Goal: Task Accomplishment & Management: Manage account settings

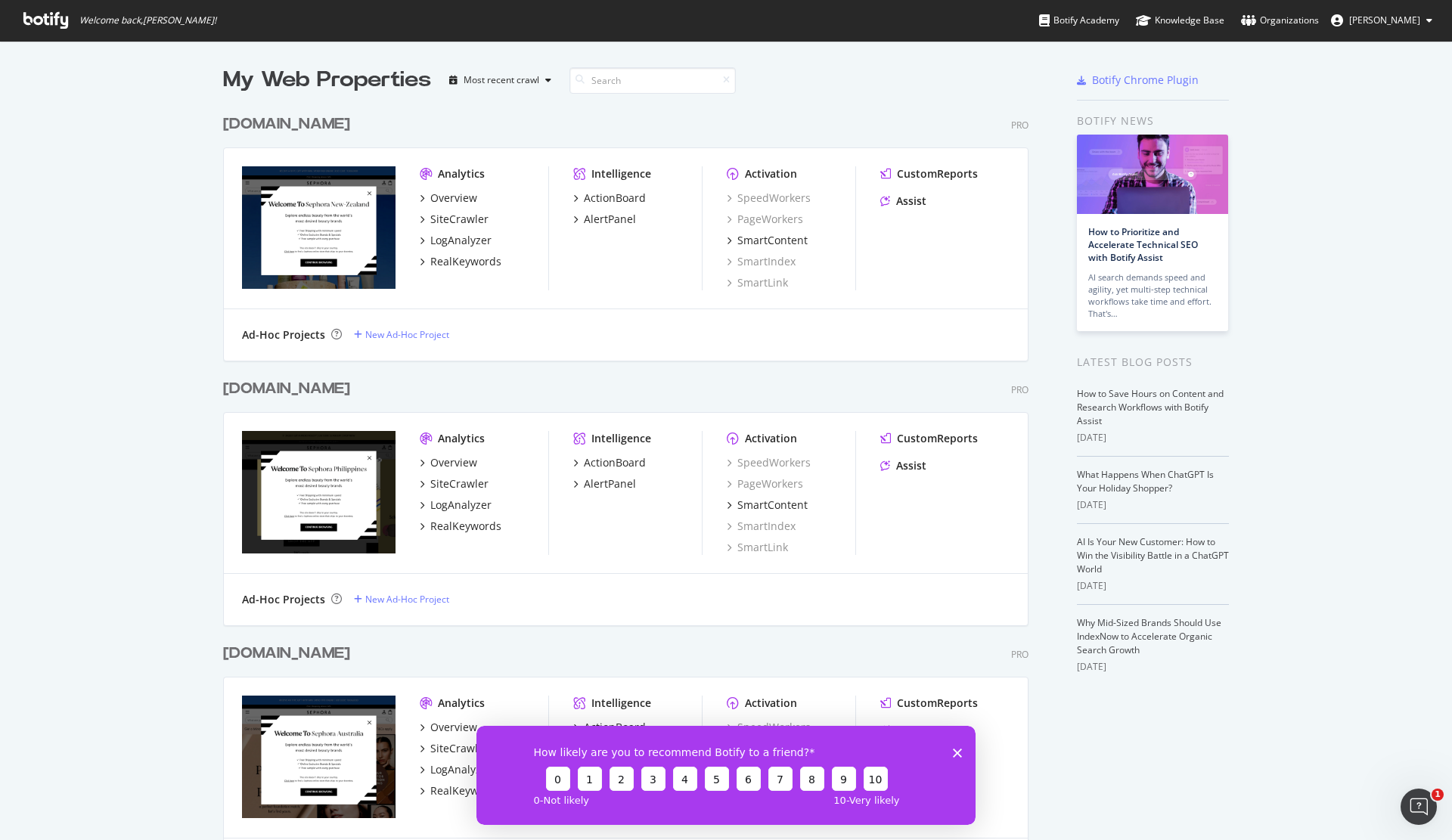
click at [958, 752] on polygon "Fermer l'enquête" at bounding box center [957, 752] width 9 height 9
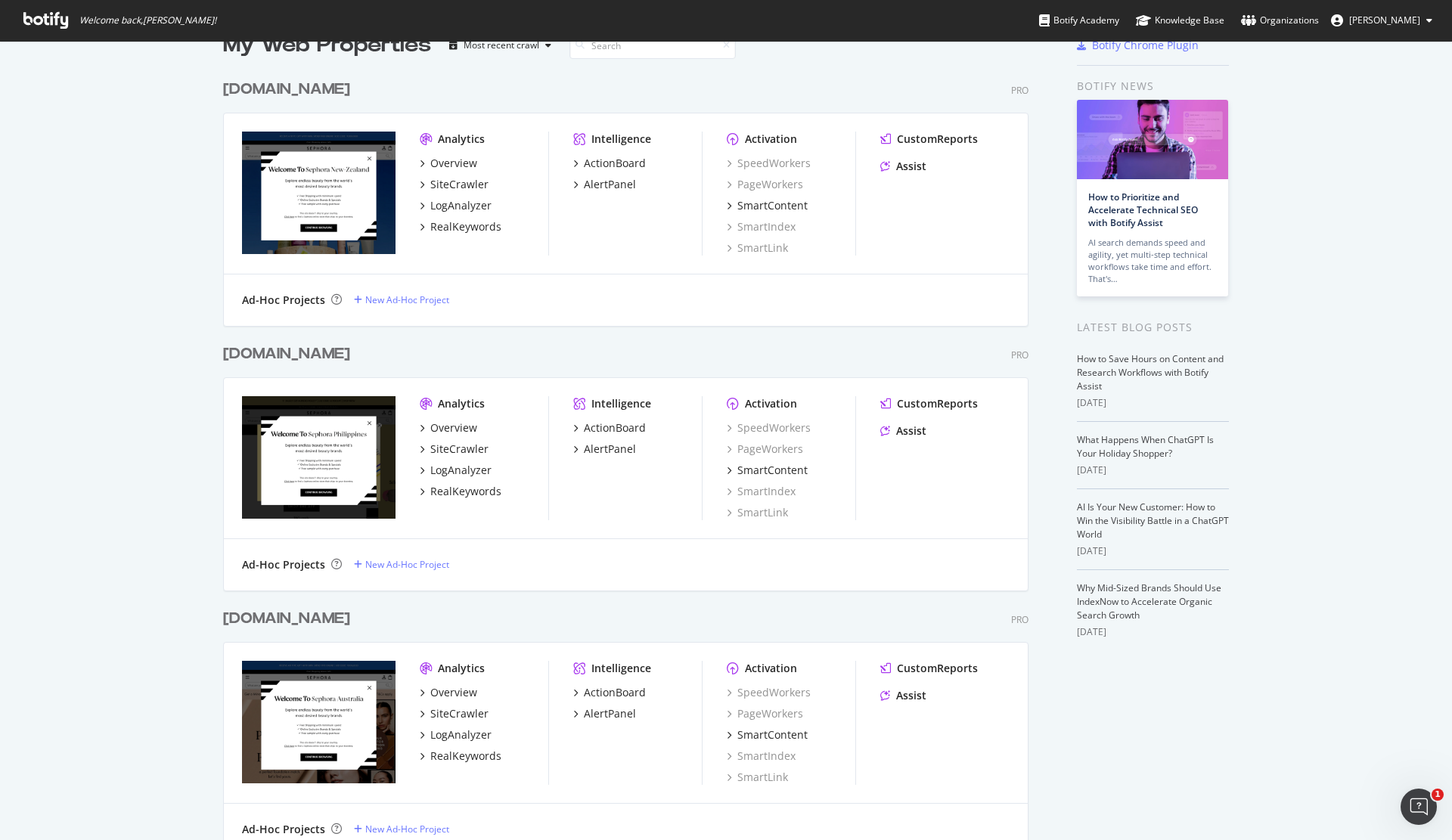
scroll to position [147, 0]
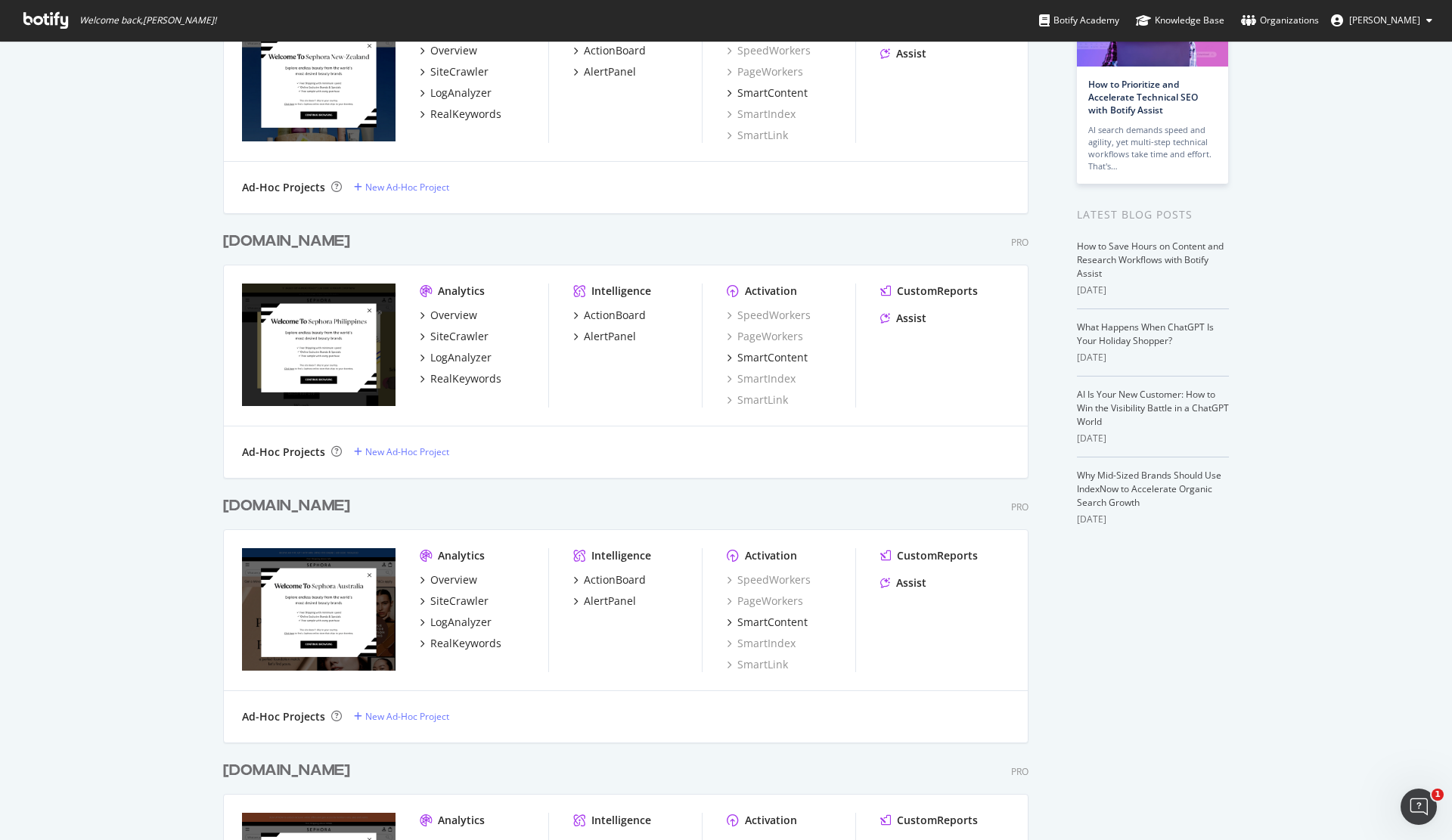
click at [294, 508] on div "[DOMAIN_NAME]" at bounding box center [286, 507] width 127 height 22
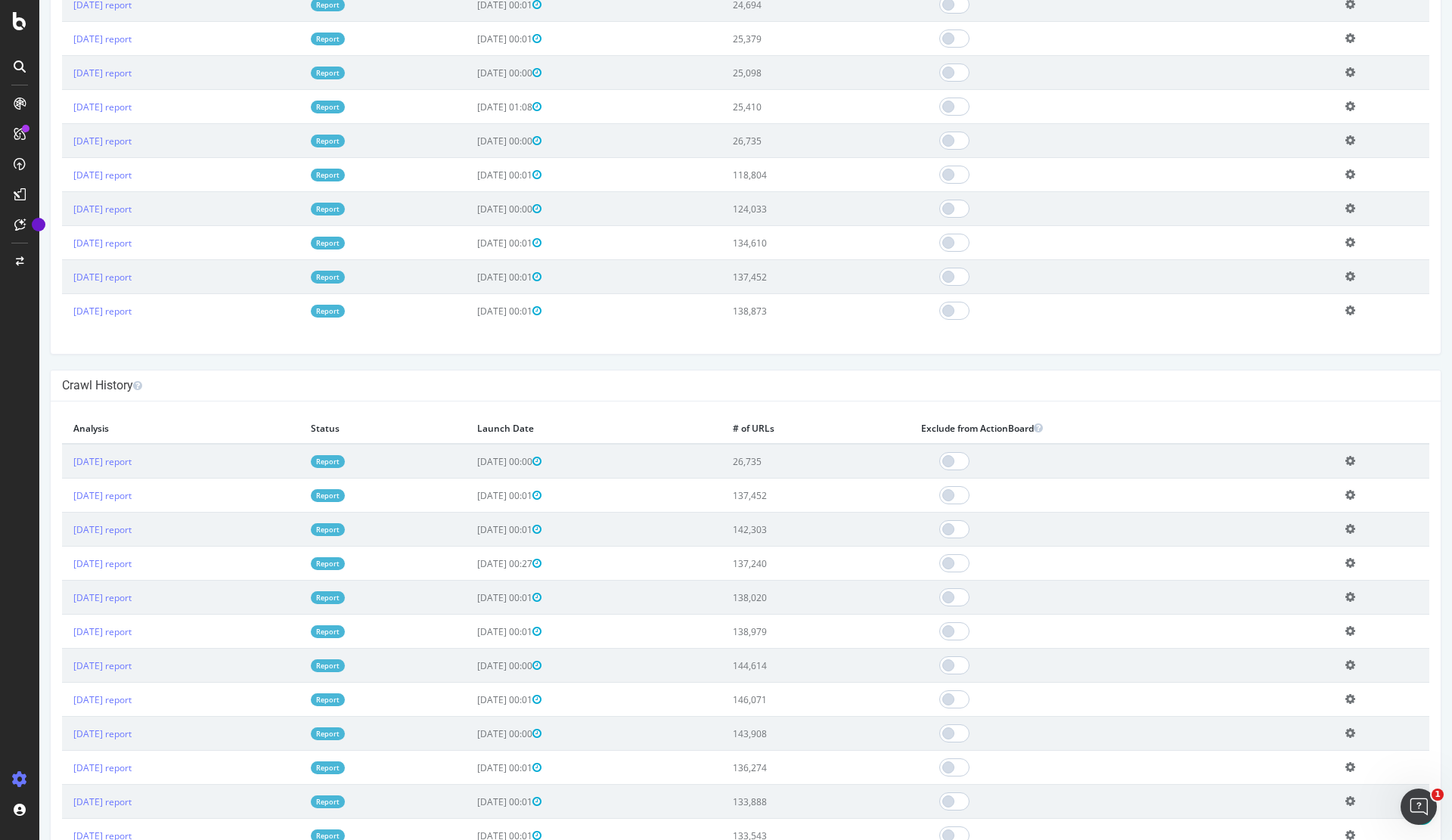
scroll to position [1043, 0]
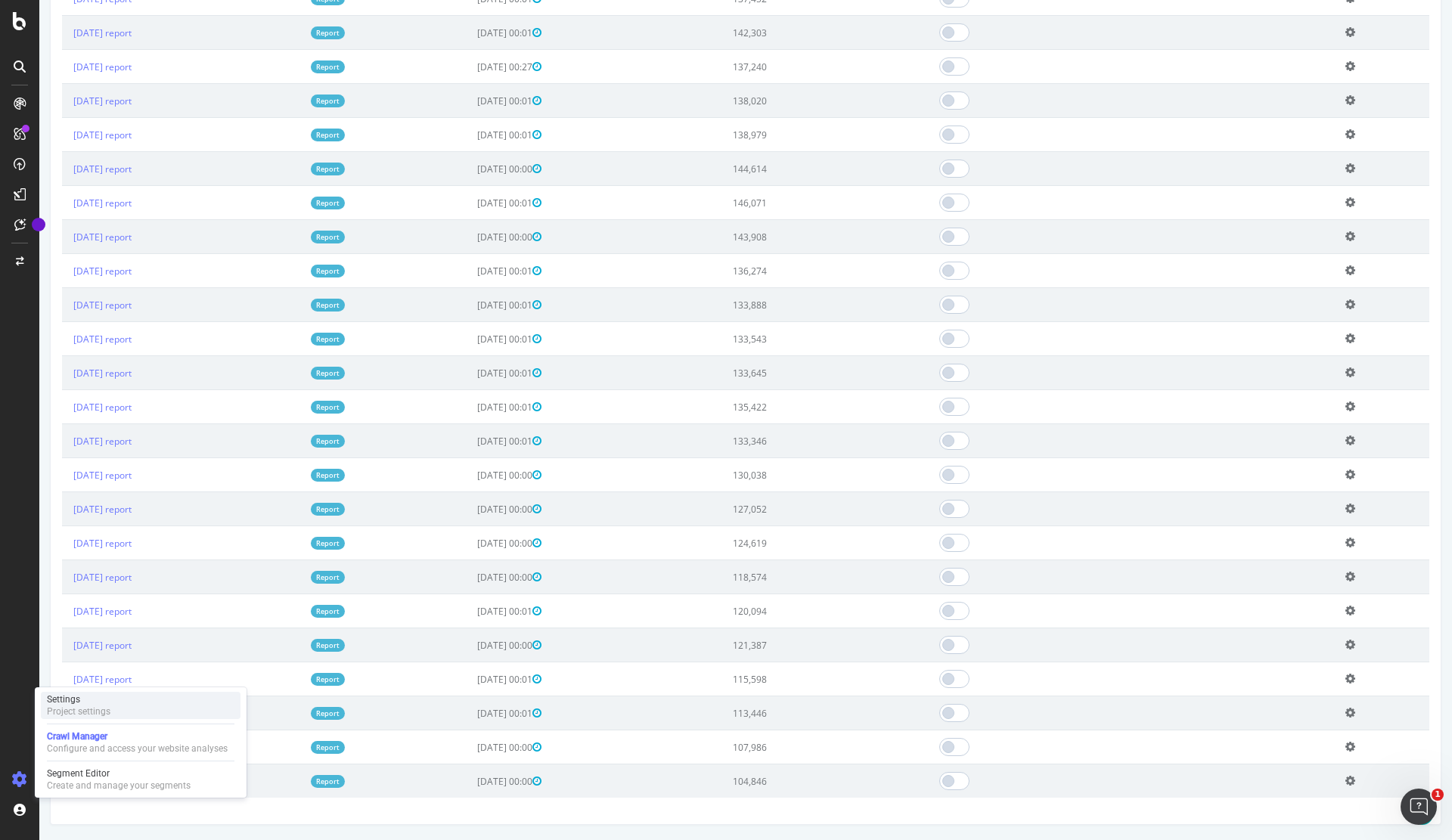
click at [119, 706] on div "Settings Project settings" at bounding box center [140, 706] width 200 height 27
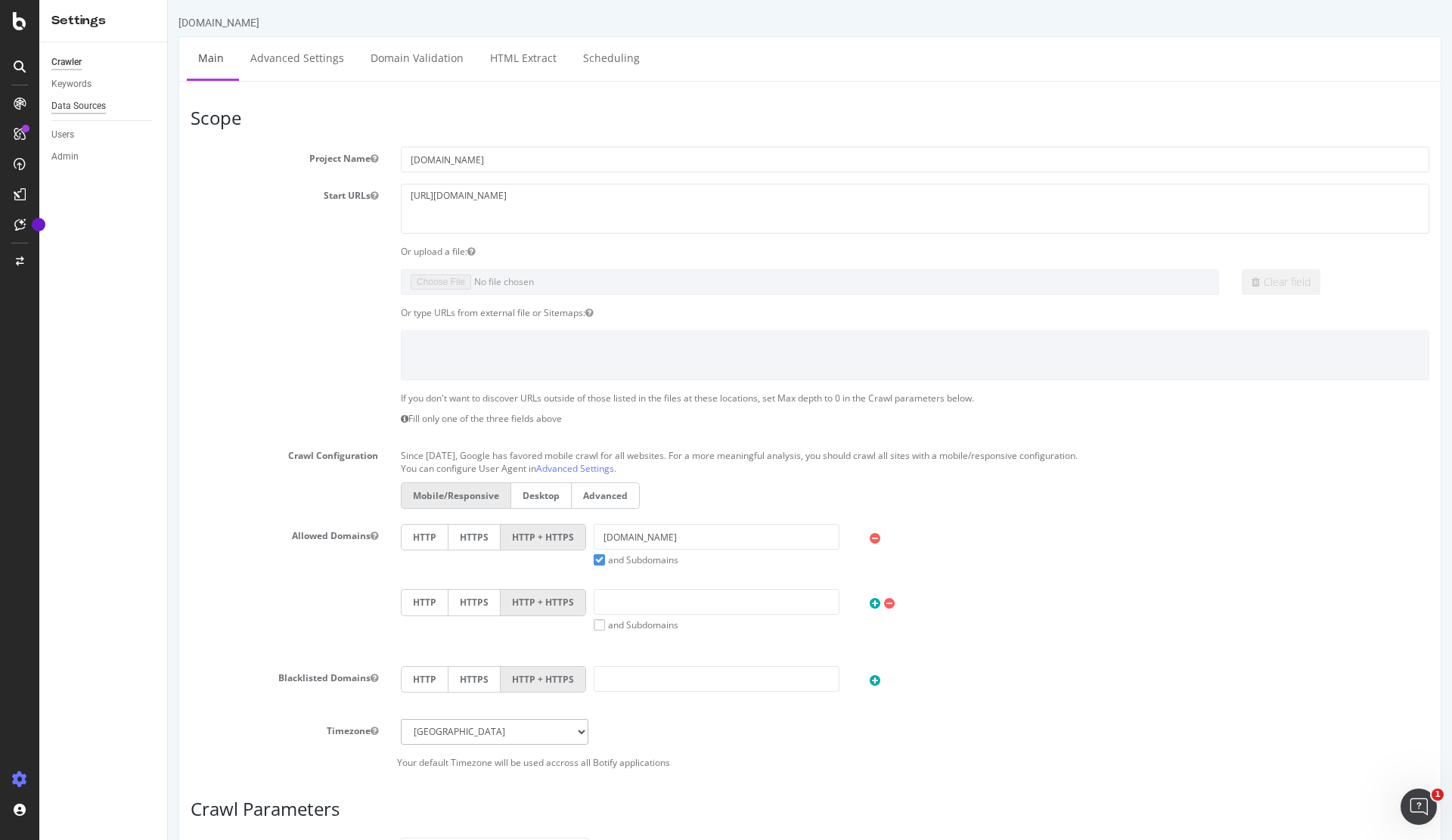
click at [88, 107] on div "Data Sources" at bounding box center [79, 107] width 54 height 16
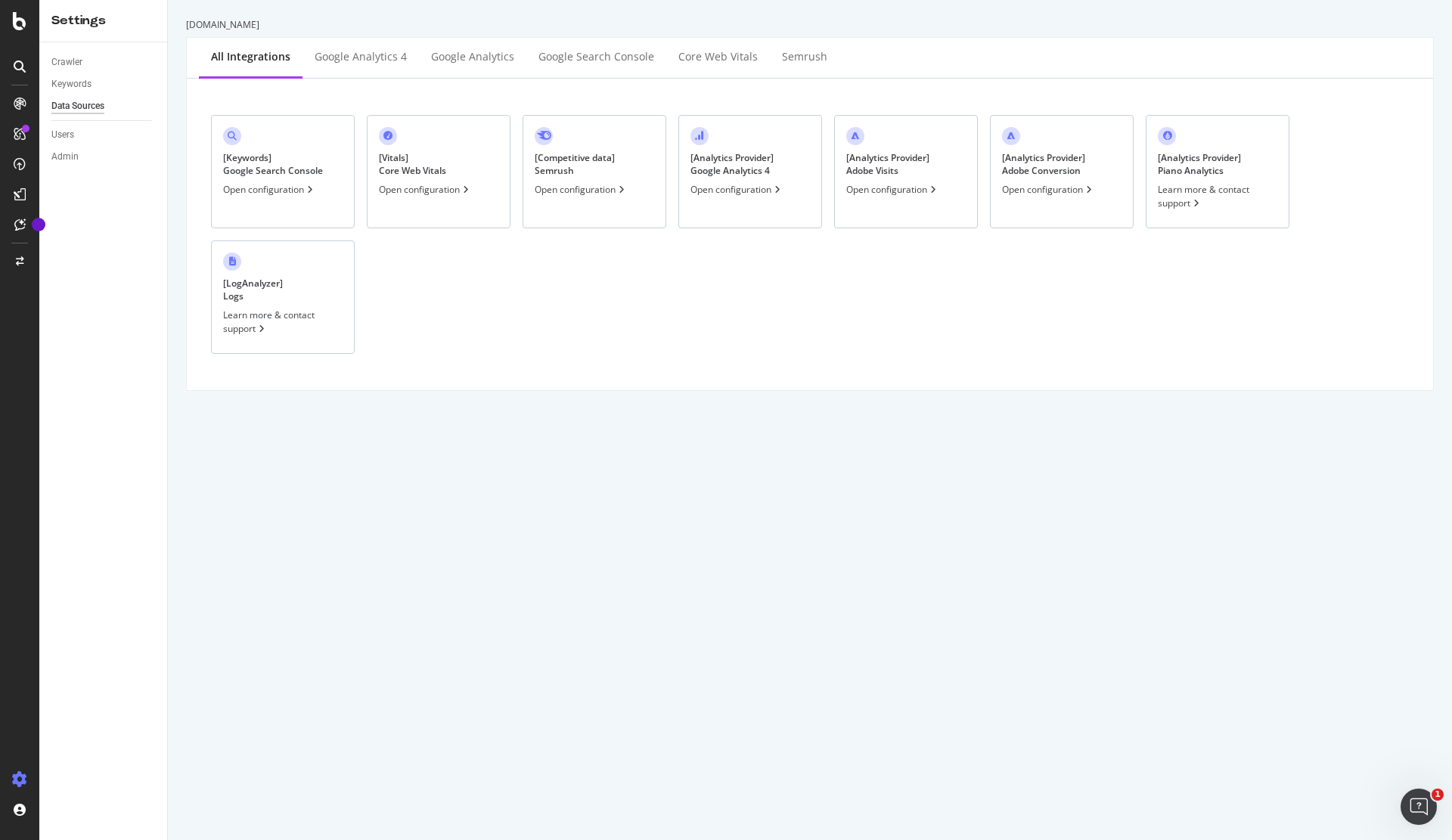
click at [765, 193] on div "Open configuration" at bounding box center [737, 189] width 93 height 13
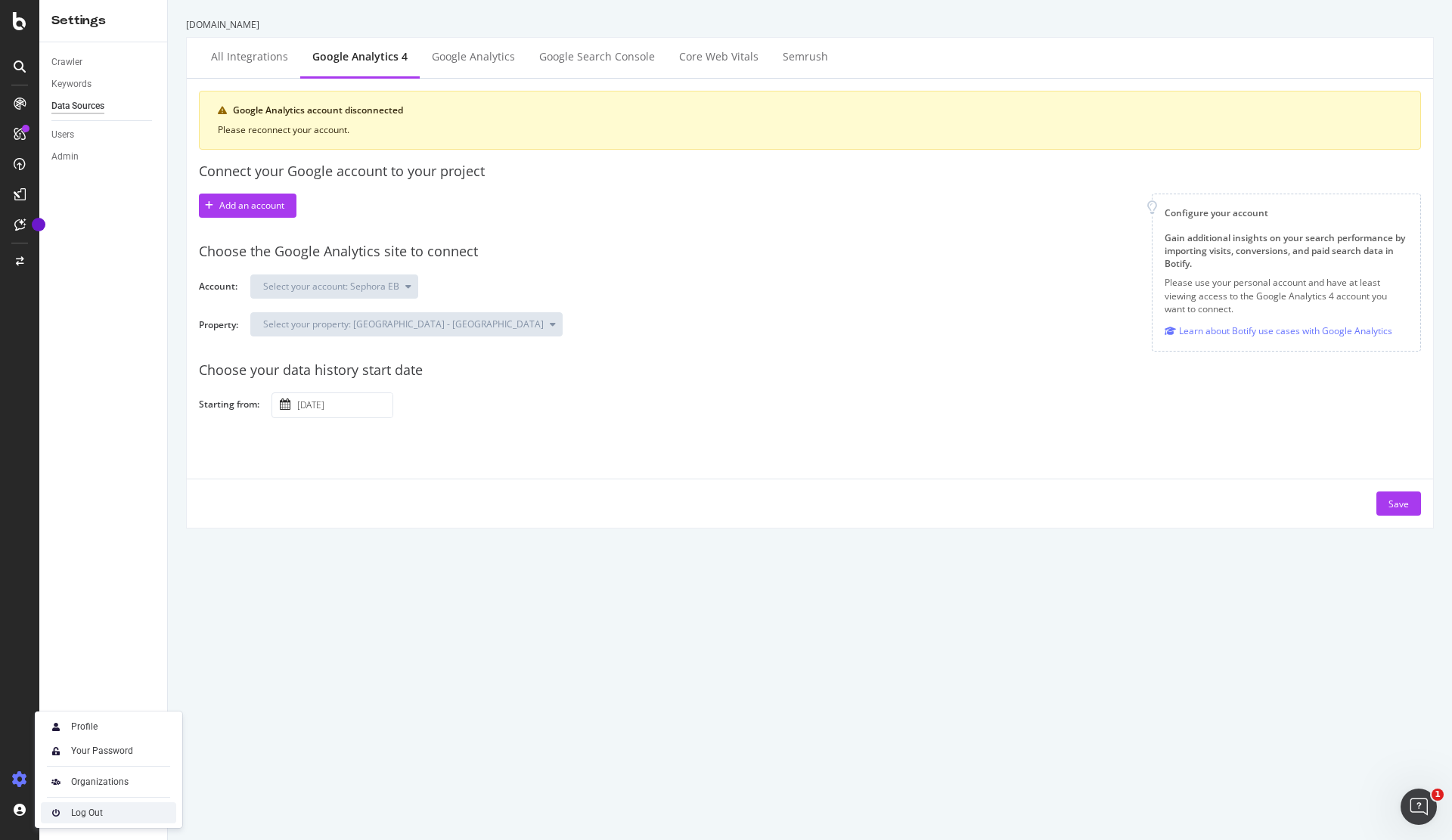
click at [91, 814] on div "Log Out" at bounding box center [87, 812] width 32 height 12
